Goal: Task Accomplishment & Management: Manage account settings

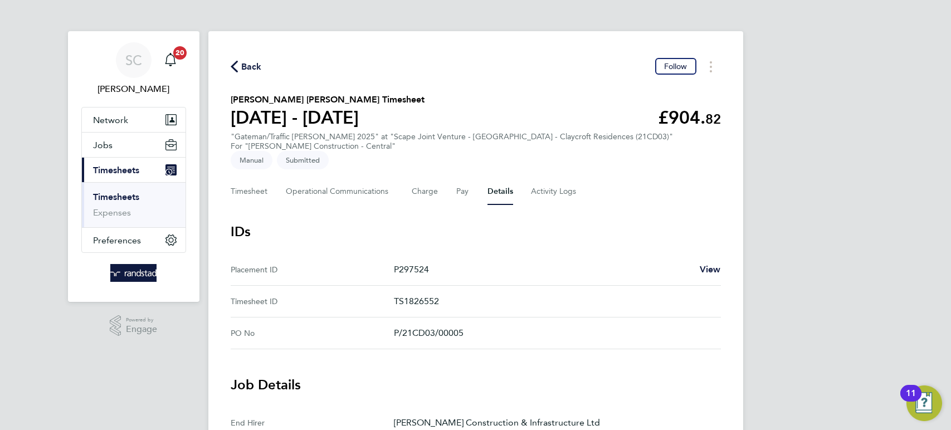
click at [252, 65] on span "Back" at bounding box center [251, 66] width 21 height 13
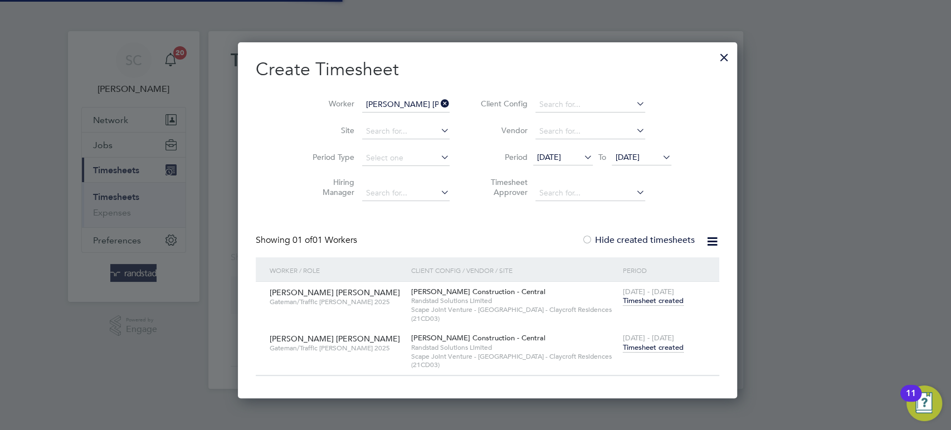
click at [376, 104] on input "[PERSON_NAME] [PERSON_NAME]" at bounding box center [405, 105] width 87 height 16
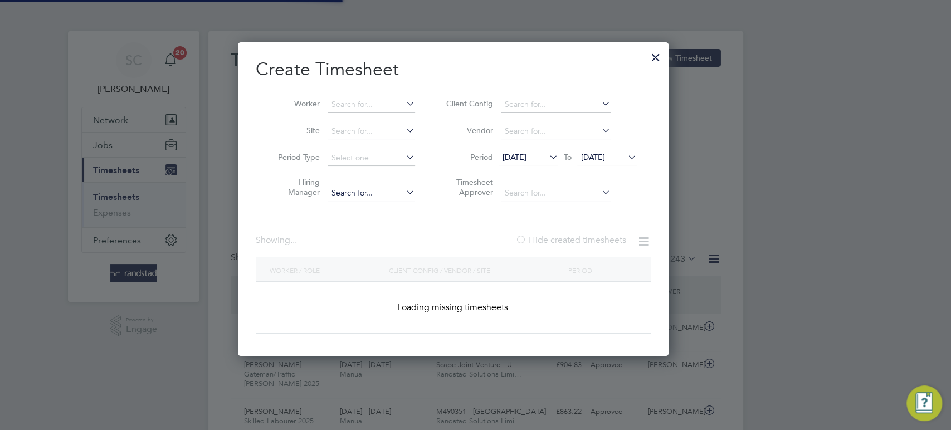
scroll to position [0, 0]
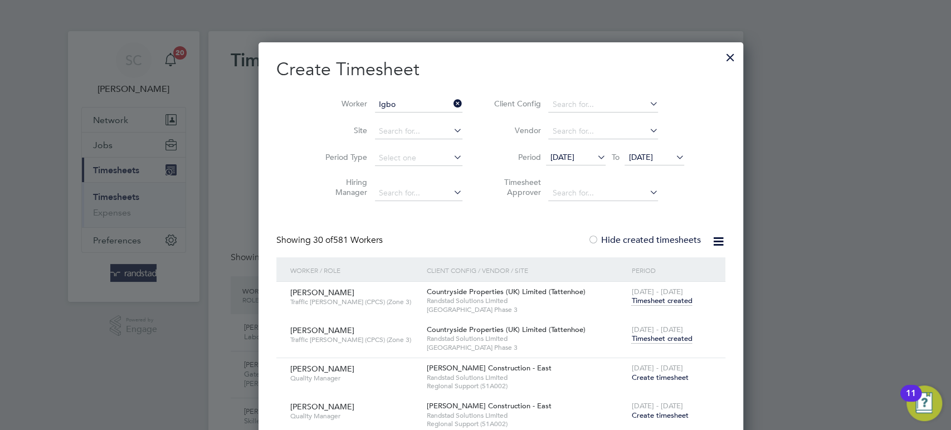
click at [376, 119] on li "Chijioke Precious Igbo" at bounding box center [393, 119] width 88 height 15
type input "Chijioke Precious Igbo"
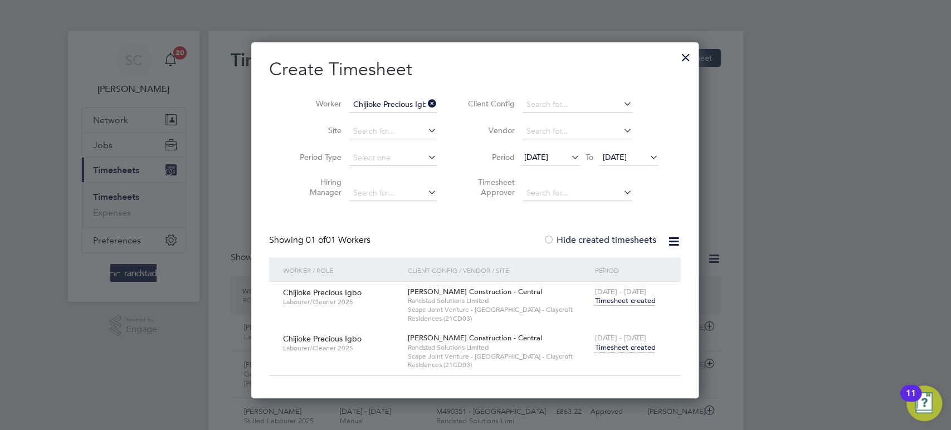
click at [621, 350] on span "Timesheet created" at bounding box center [624, 347] width 61 height 10
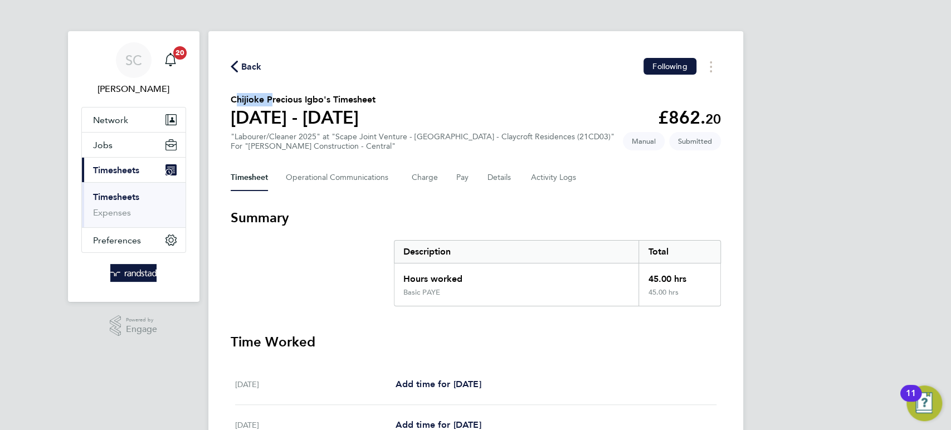
drag, startPoint x: 266, startPoint y: 101, endPoint x: 233, endPoint y: 101, distance: 33.4
click at [233, 101] on h2 "Chijioke Precious Igbo's Timesheet" at bounding box center [303, 99] width 145 height 13
copy h2 "Chijioke"
click at [540, 171] on Logs-tab "Activity Logs" at bounding box center [554, 177] width 47 height 27
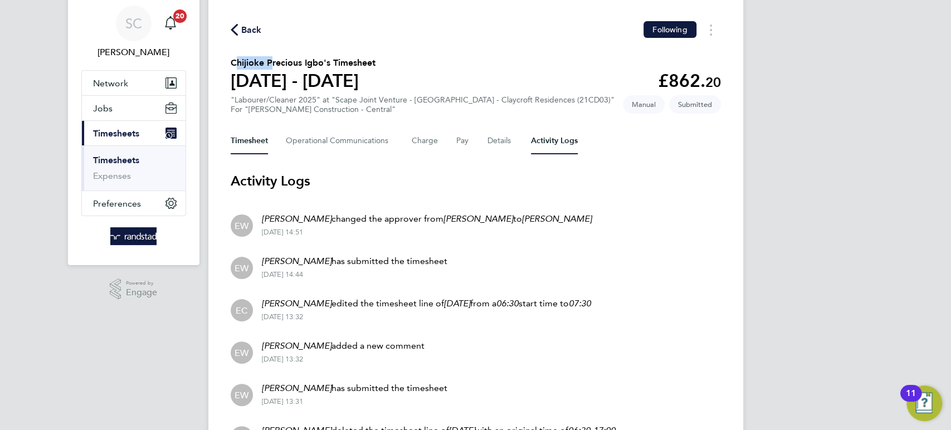
click at [249, 139] on button "Timesheet" at bounding box center [249, 141] width 37 height 27
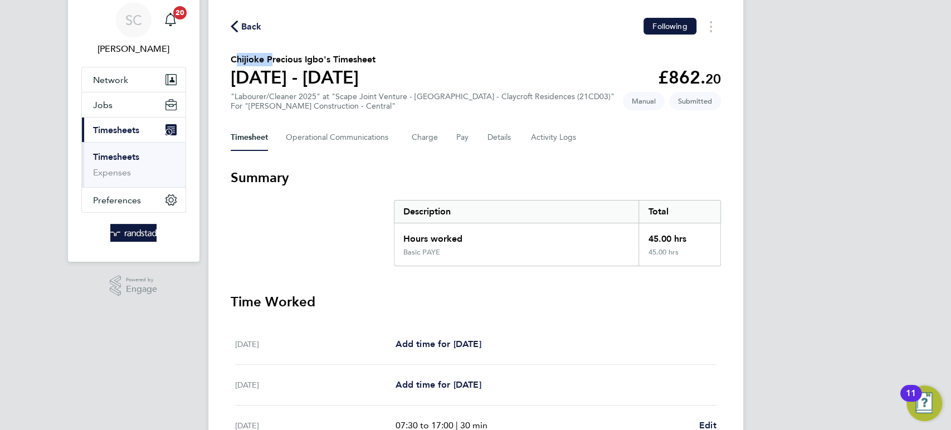
scroll to position [41, 0]
click at [562, 130] on Logs-tab "Activity Logs" at bounding box center [554, 137] width 47 height 27
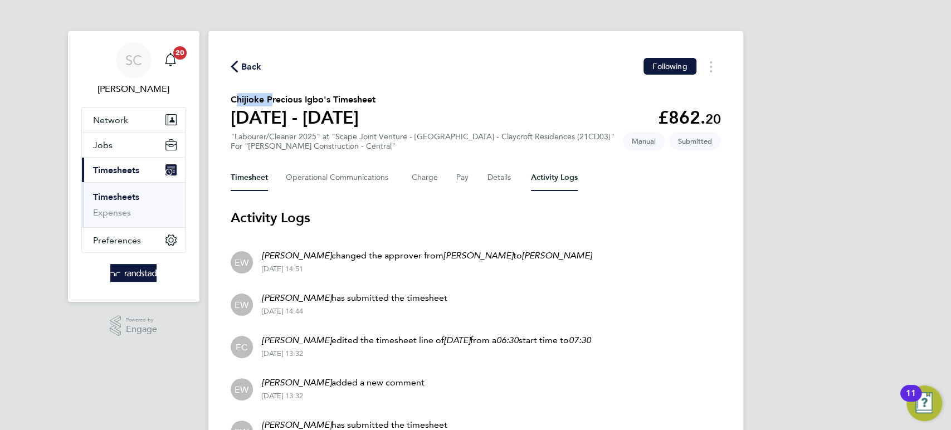
click at [241, 173] on button "Timesheet" at bounding box center [249, 177] width 37 height 27
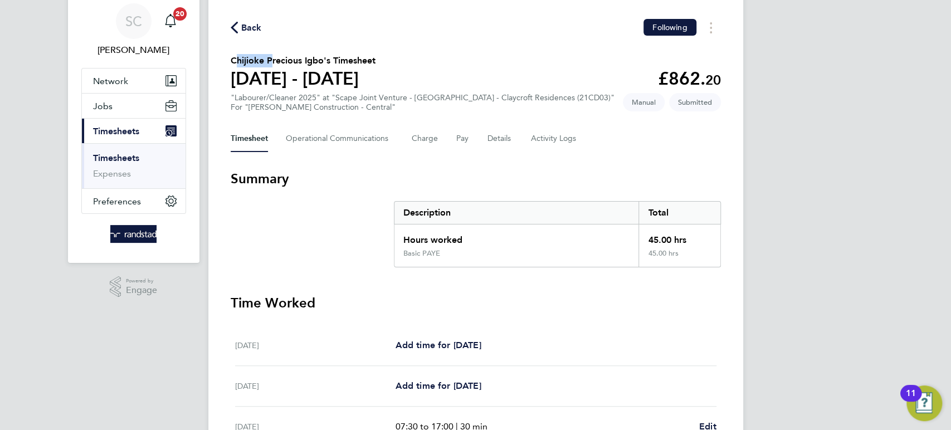
scroll to position [27, 0]
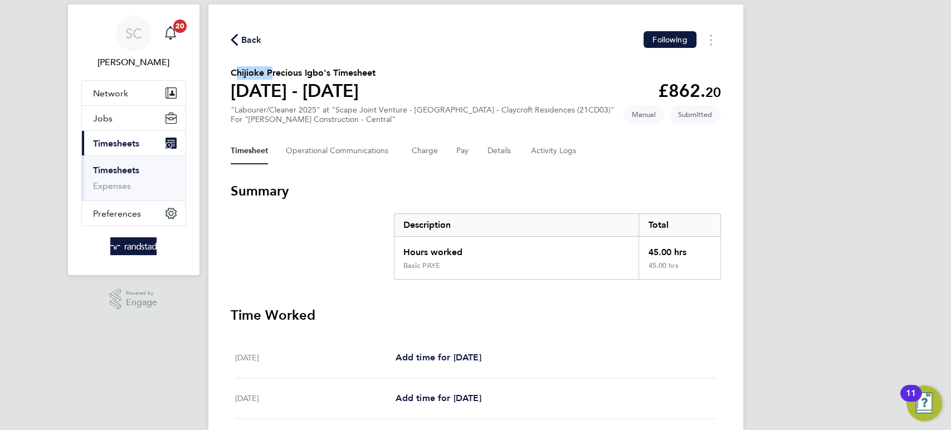
click at [248, 35] on span "Back" at bounding box center [251, 39] width 21 height 13
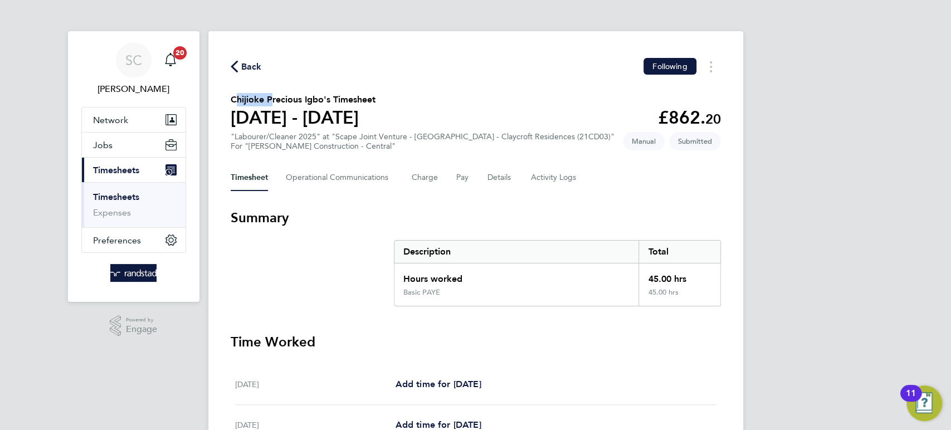
click at [0, 0] on input "Chijioke Precious Igbo" at bounding box center [0, 0] width 0 height 0
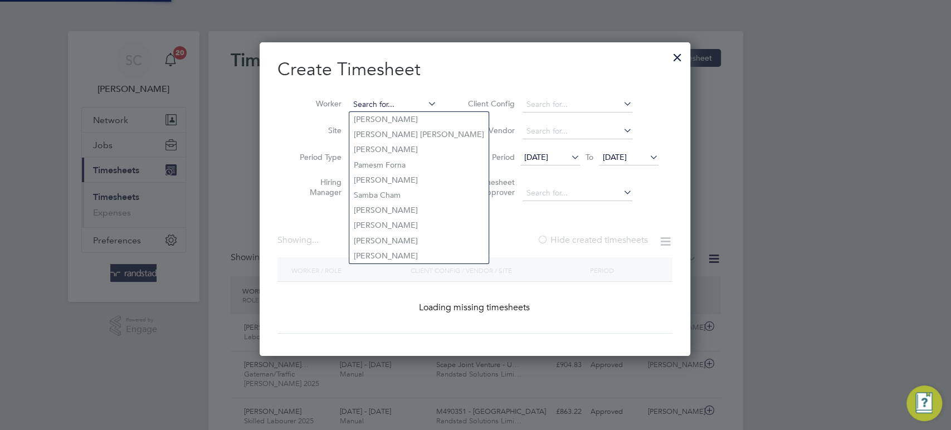
scroll to position [37, 96]
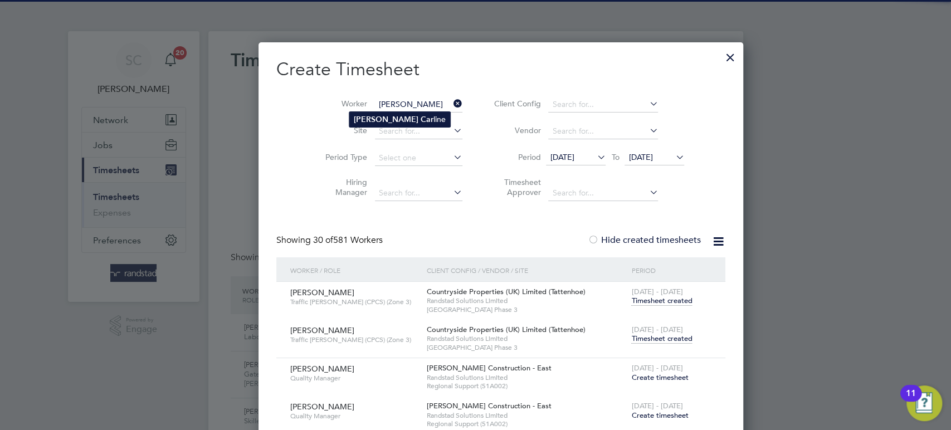
click at [395, 117] on li "[PERSON_NAME] line" at bounding box center [399, 119] width 101 height 15
type input "[PERSON_NAME]"
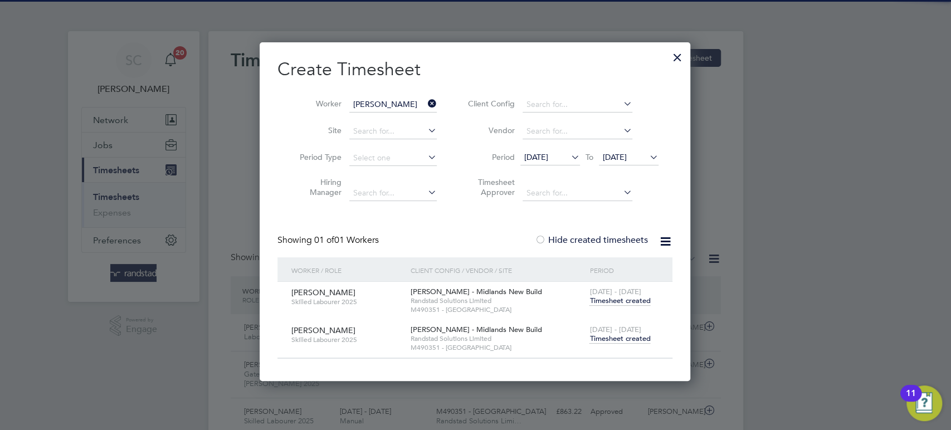
click at [606, 335] on span "Timesheet created" at bounding box center [619, 339] width 61 height 10
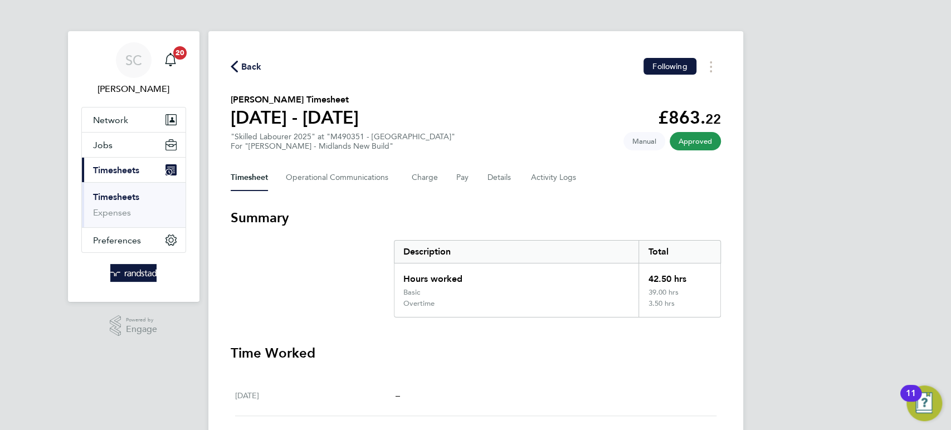
click at [243, 67] on span "Back" at bounding box center [251, 66] width 21 height 13
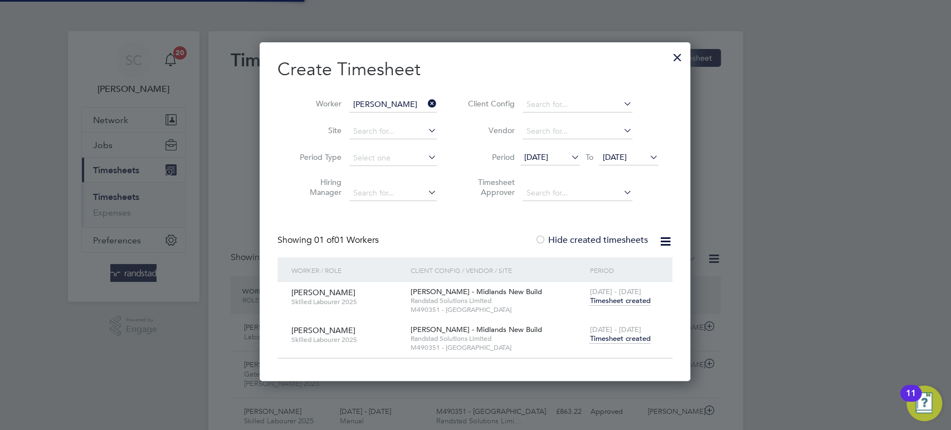
click at [392, 103] on input "[PERSON_NAME]" at bounding box center [392, 105] width 87 height 16
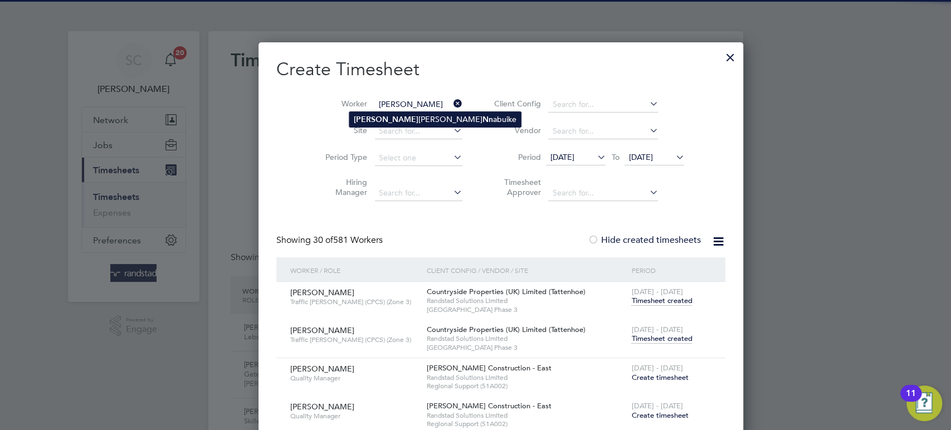
click at [399, 119] on li "[PERSON_NAME]" at bounding box center [435, 119] width 172 height 15
type input "[PERSON_NAME]"
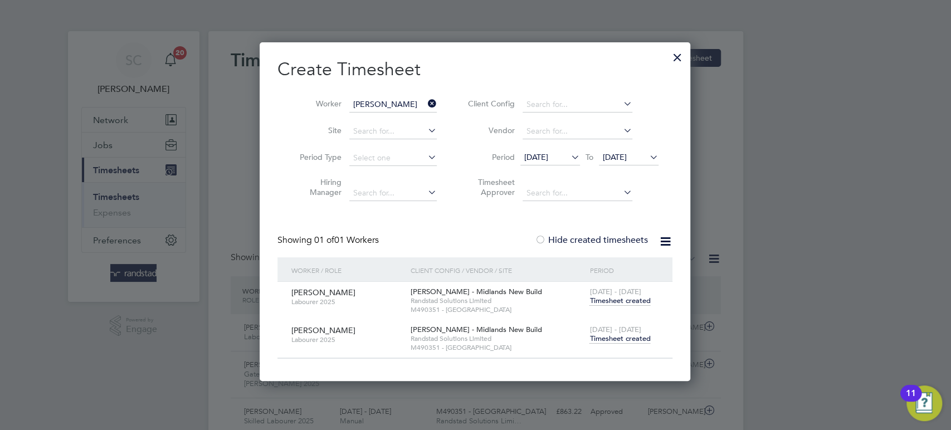
click at [618, 334] on span "Timesheet created" at bounding box center [619, 339] width 61 height 10
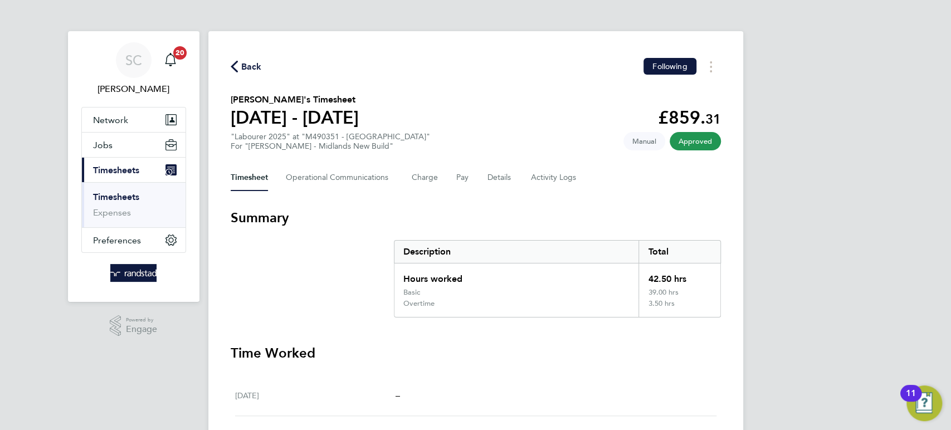
click at [254, 68] on span "Back" at bounding box center [251, 66] width 21 height 13
click at [0, 0] on input "[PERSON_NAME]" at bounding box center [0, 0] width 0 height 0
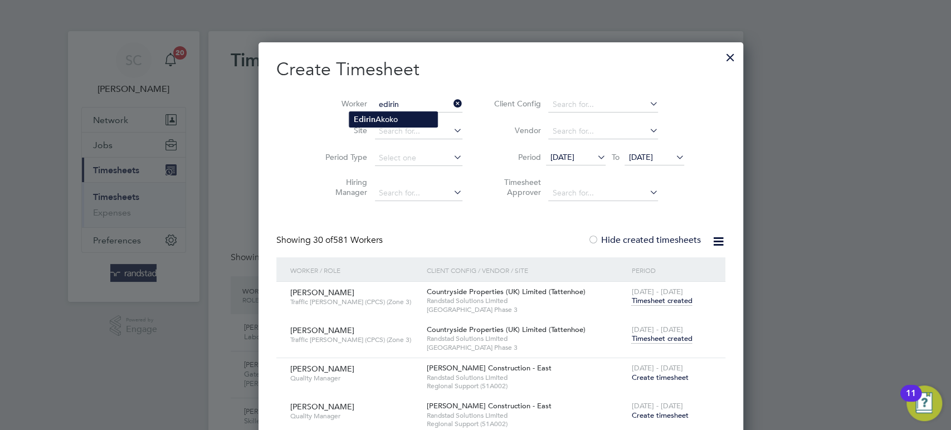
click at [364, 117] on b "Edirin" at bounding box center [365, 119] width 22 height 9
type input "[PERSON_NAME]"
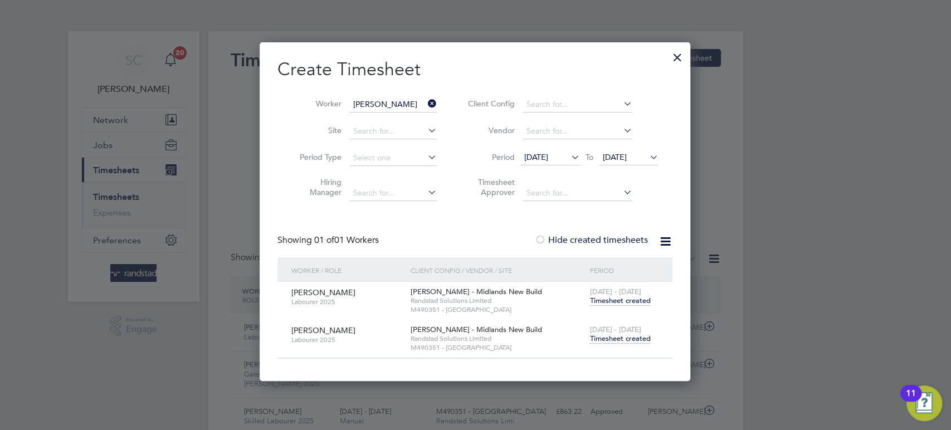
click at [614, 336] on span "Timesheet created" at bounding box center [619, 339] width 61 height 10
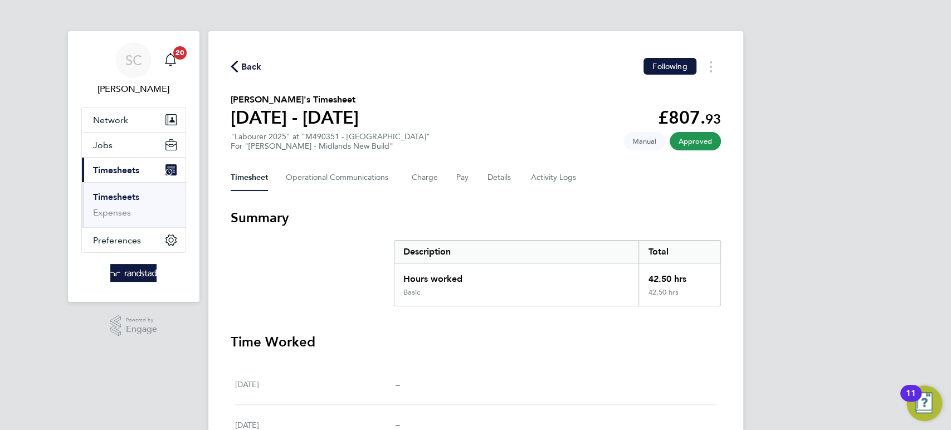
click at [248, 67] on span "Back" at bounding box center [251, 66] width 21 height 13
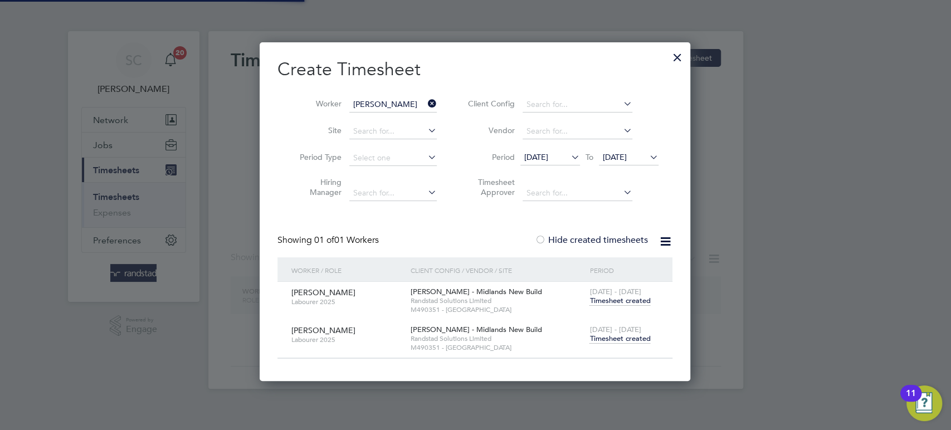
click at [394, 102] on input "[PERSON_NAME]" at bounding box center [392, 105] width 87 height 16
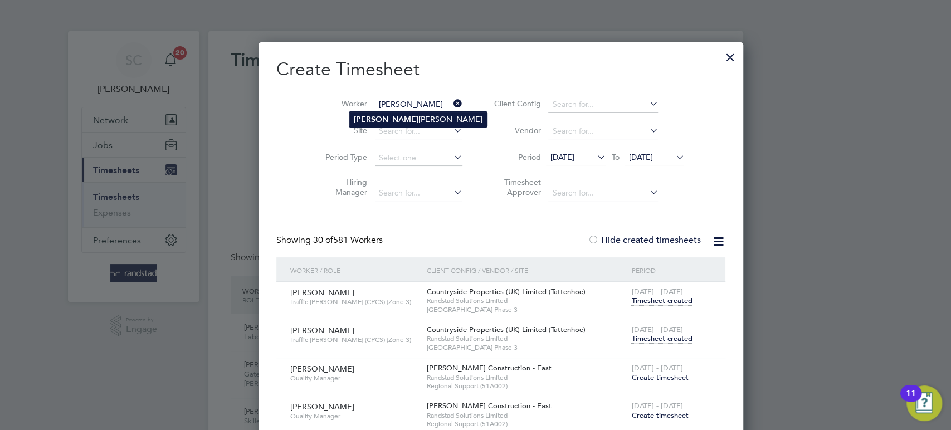
click at [377, 118] on b "[PERSON_NAME]" at bounding box center [386, 119] width 65 height 9
type input "[PERSON_NAME]"
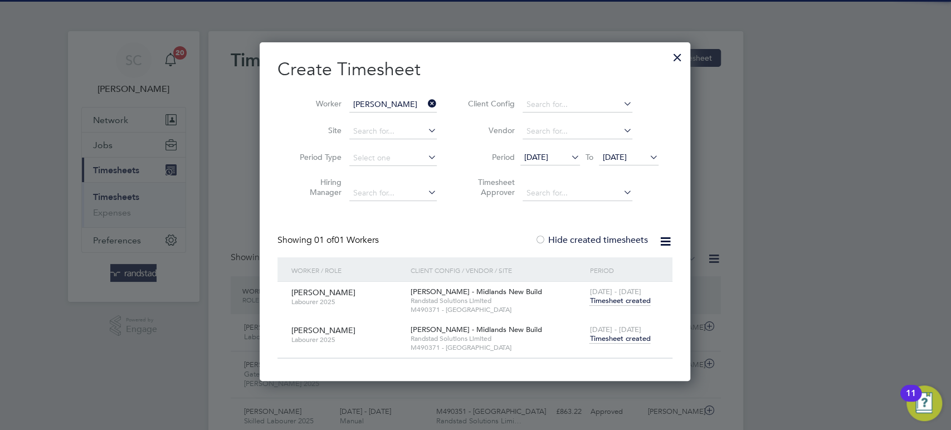
click at [621, 337] on span "Timesheet created" at bounding box center [619, 339] width 61 height 10
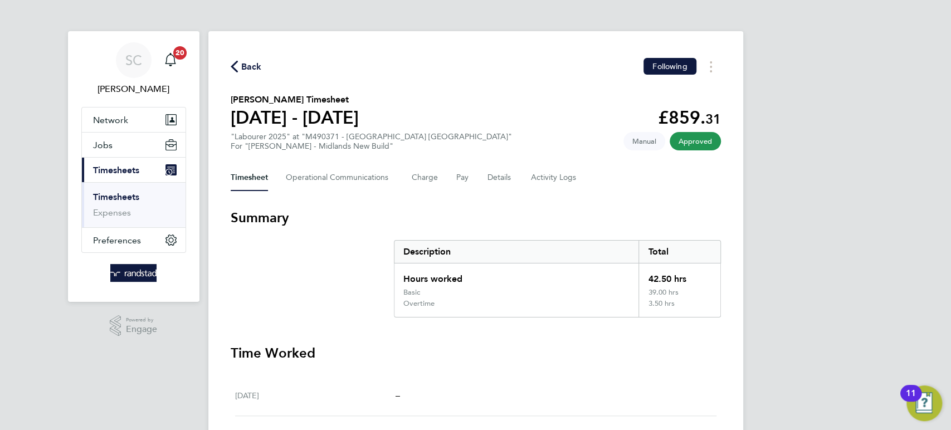
click at [251, 65] on span "Back" at bounding box center [251, 66] width 21 height 13
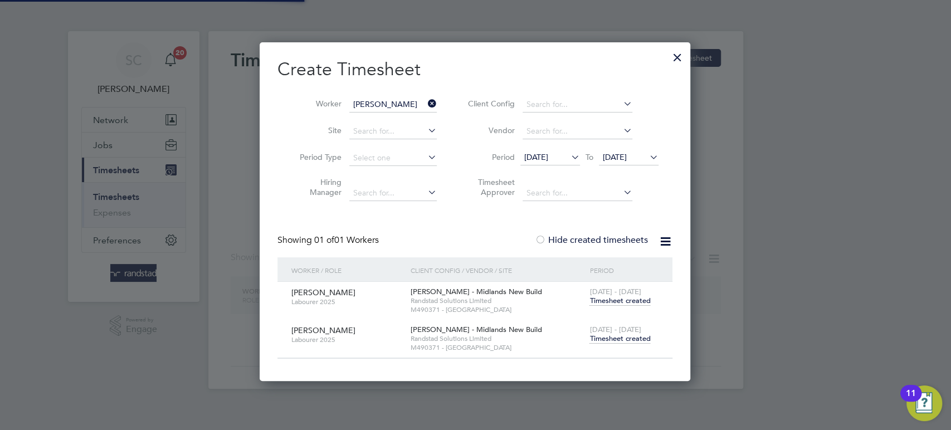
click at [367, 105] on input "[PERSON_NAME]" at bounding box center [392, 105] width 87 height 16
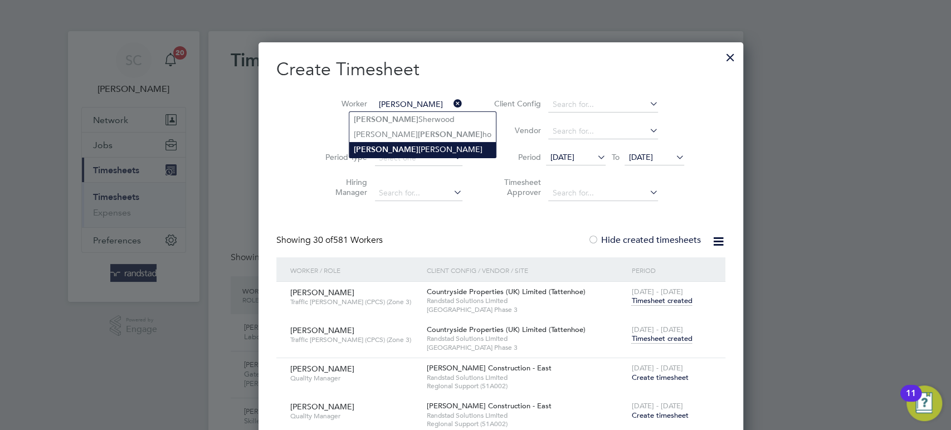
click at [383, 152] on li "[PERSON_NAME]" at bounding box center [422, 149] width 146 height 15
type input "[PERSON_NAME]"
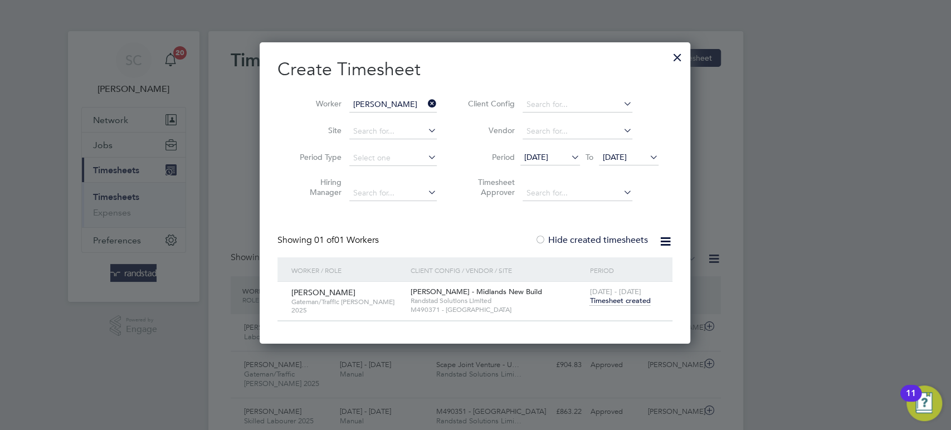
click at [610, 303] on span "Timesheet created" at bounding box center [619, 301] width 61 height 10
